Goal: Information Seeking & Learning: Learn about a topic

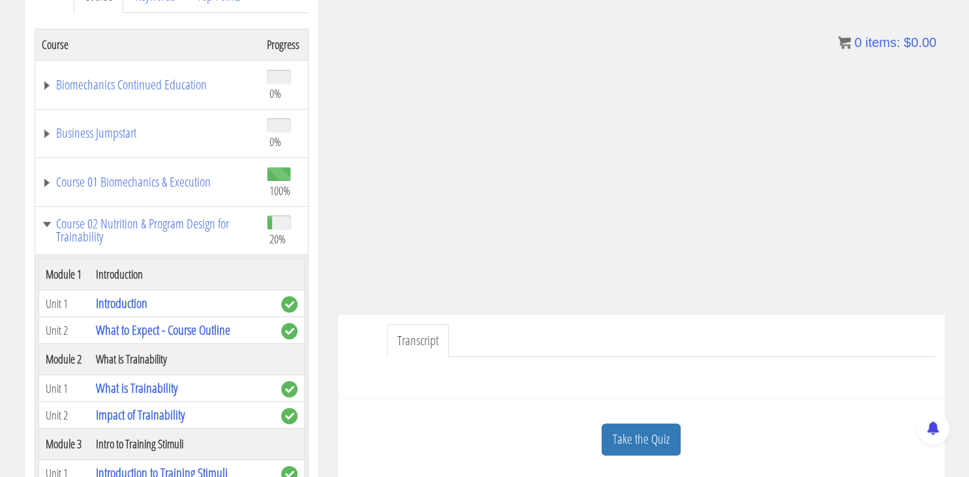
scroll to position [842, 0]
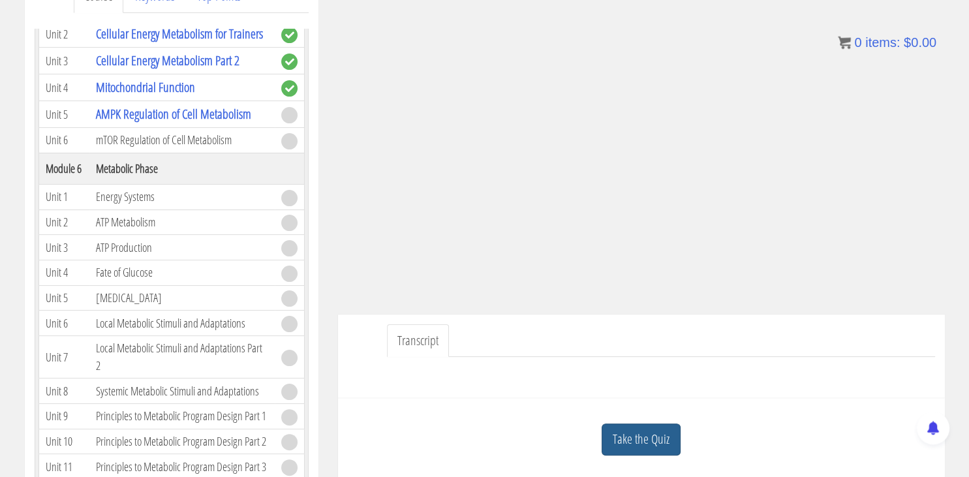
click at [636, 450] on link "Take the Quiz" at bounding box center [641, 439] width 79 height 32
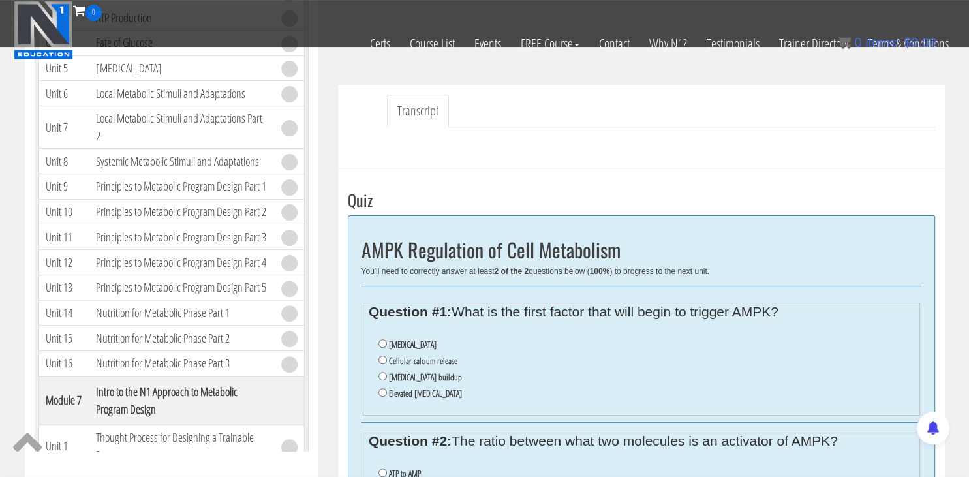
scroll to position [353, 0]
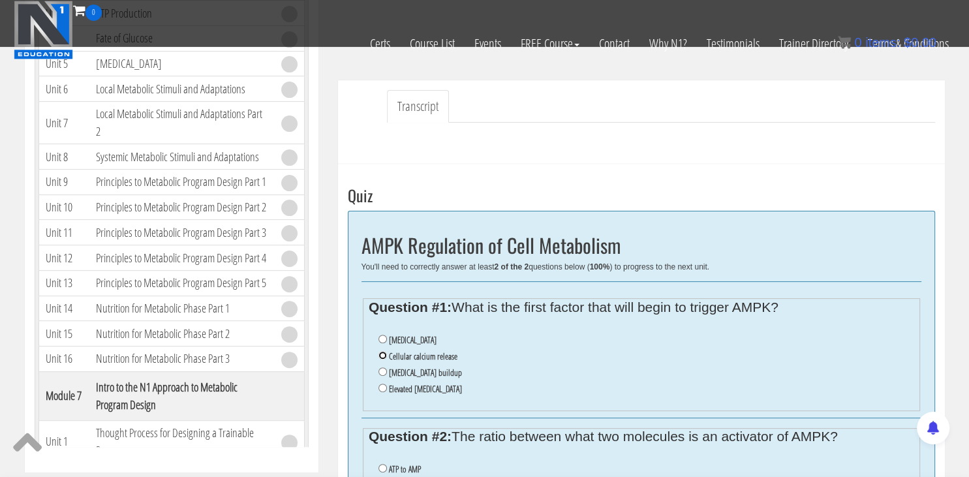
click at [386, 356] on input "Cellular calcium release" at bounding box center [382, 355] width 8 height 8
radio input "true"
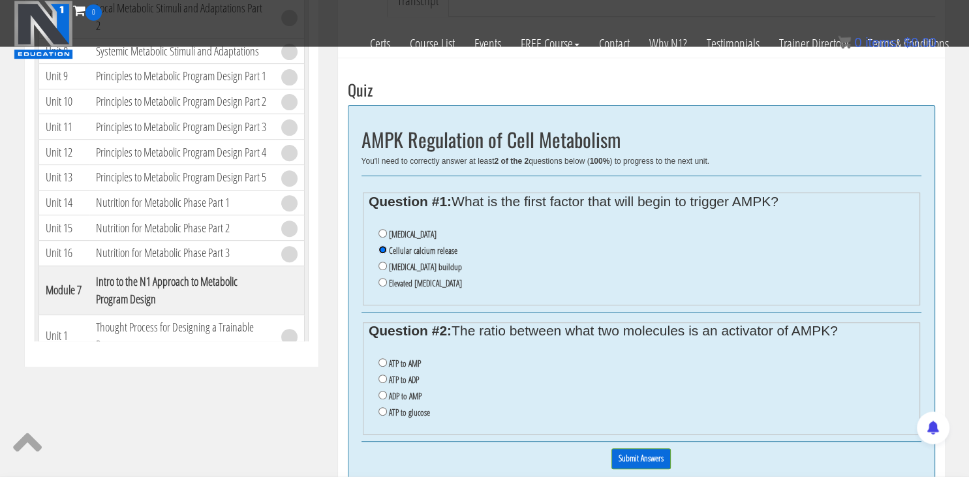
scroll to position [461, 0]
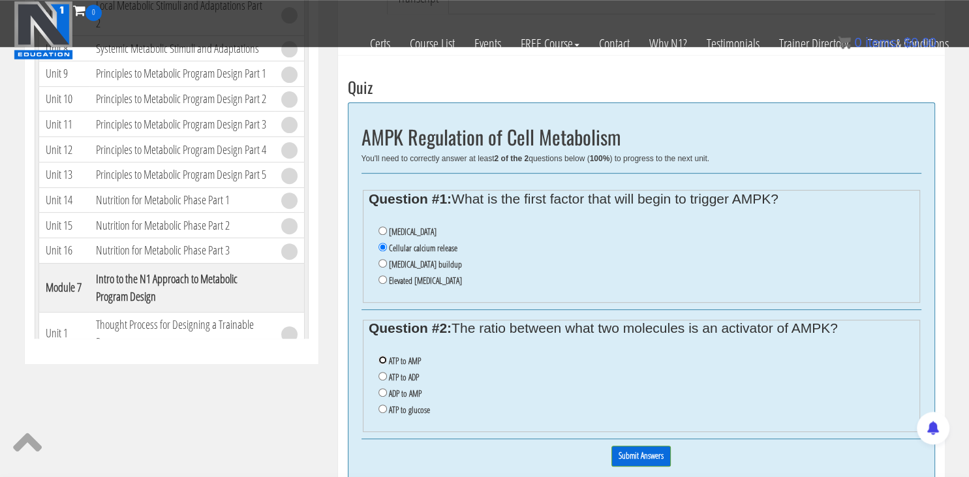
click at [382, 358] on input "ATP to AMP" at bounding box center [382, 360] width 8 height 8
radio input "true"
click at [629, 455] on input "Submit Answers" at bounding box center [640, 456] width 59 height 20
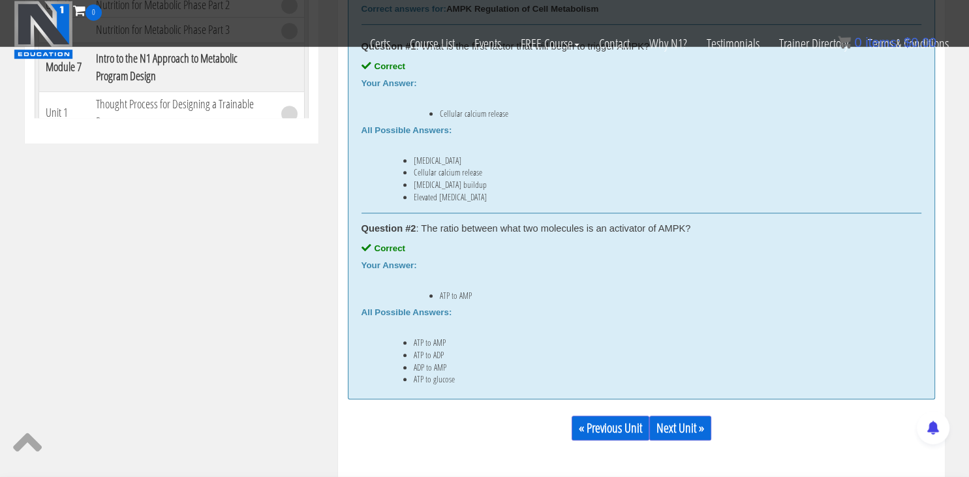
scroll to position [697, 0]
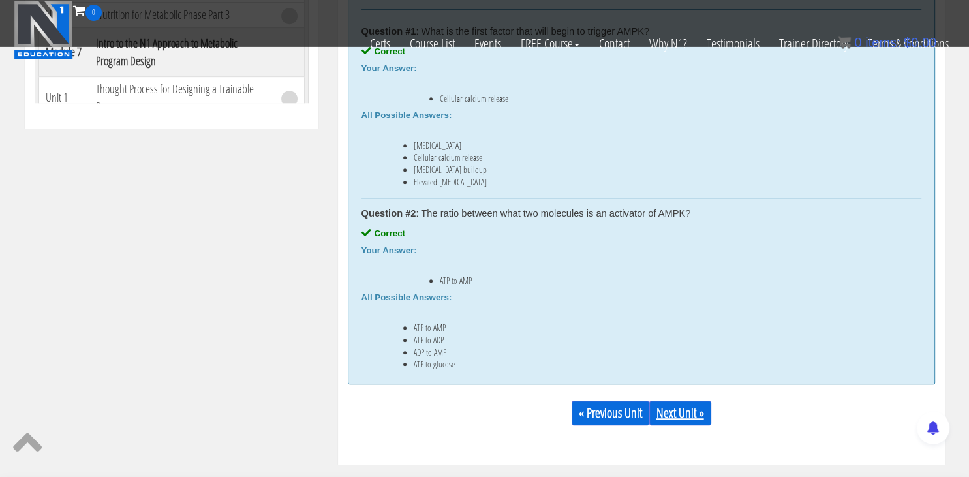
click at [688, 416] on link "Next Unit »" at bounding box center [680, 413] width 62 height 25
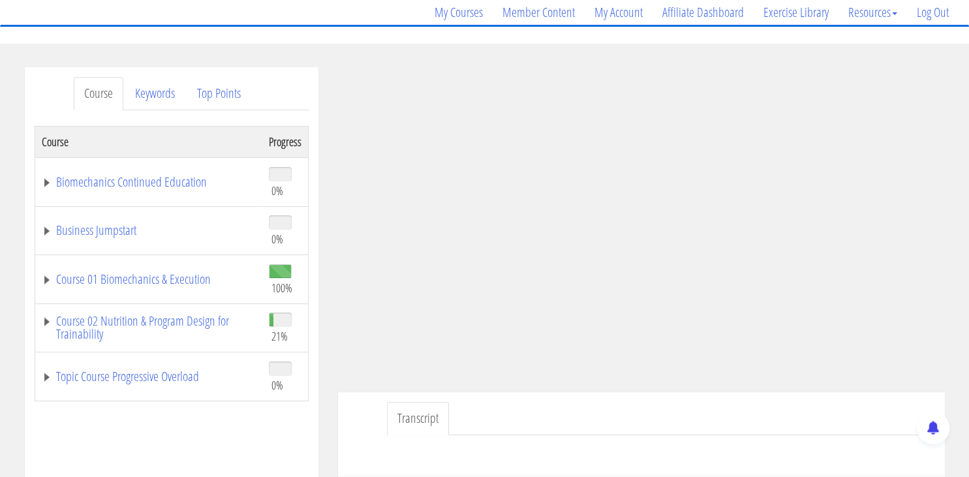
scroll to position [105, 0]
click at [210, 321] on link "Course 02 Nutrition & Program Design for Trainability" at bounding box center [149, 326] width 214 height 26
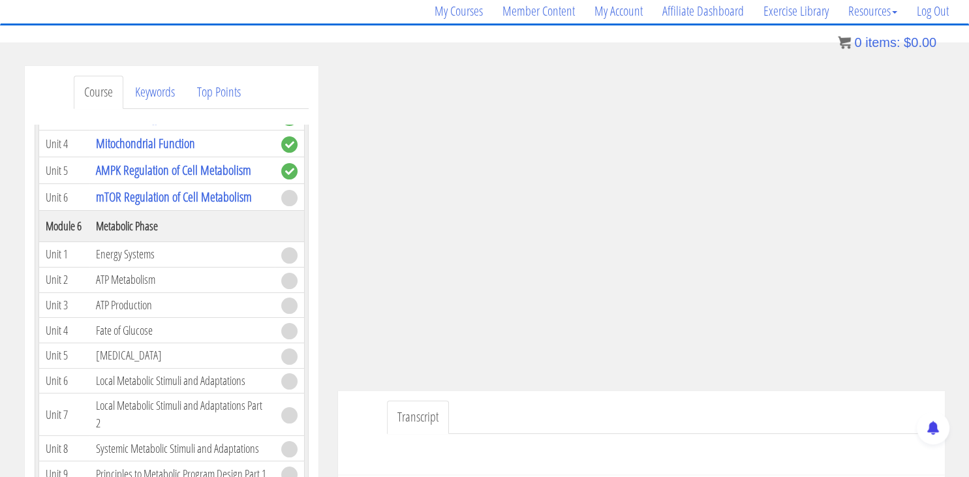
scroll to position [883, 0]
click at [925, 15] on link "Log Out" at bounding box center [933, 11] width 52 height 63
